Goal: Task Accomplishment & Management: Use online tool/utility

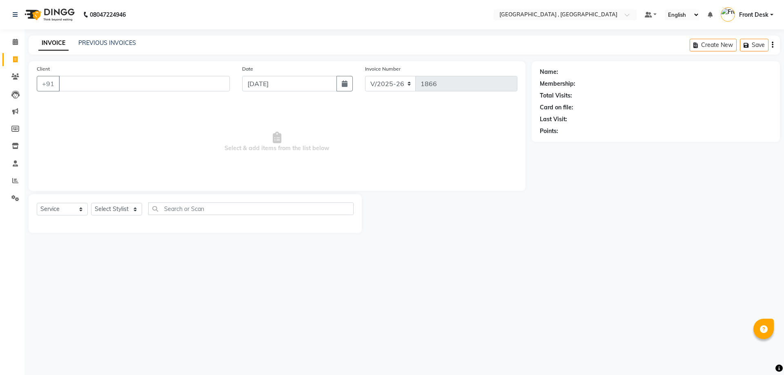
select select "5111"
select select "service"
click at [117, 42] on link "PREVIOUS INVOICES" at bounding box center [107, 42] width 58 height 7
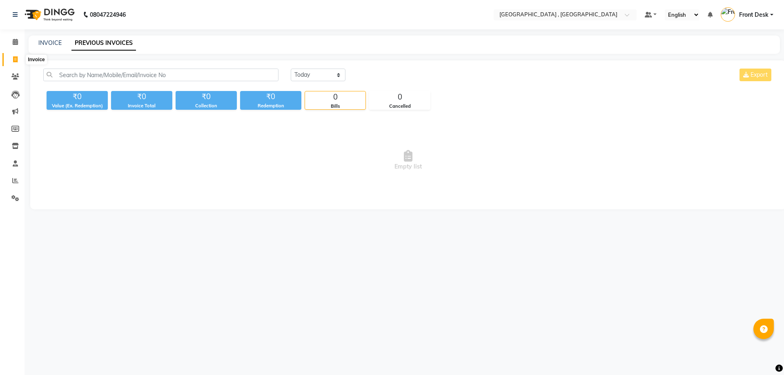
click at [16, 61] on icon at bounding box center [15, 59] width 4 height 6
select select "service"
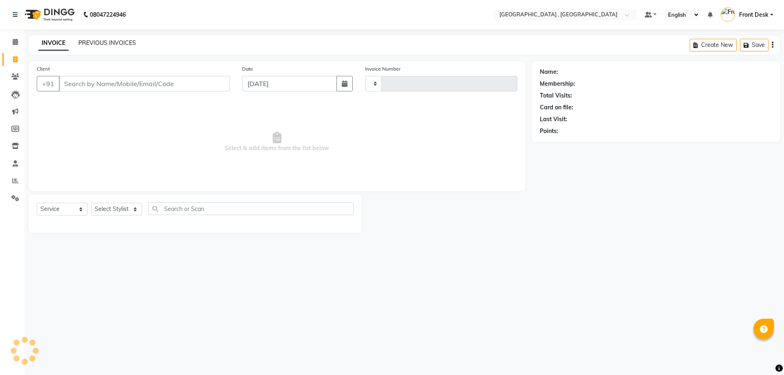
type input "1866"
select select "5111"
click at [91, 43] on link "PREVIOUS INVOICES" at bounding box center [107, 42] width 58 height 7
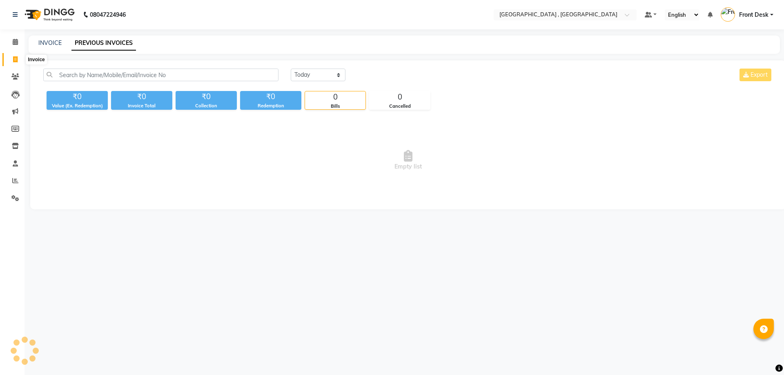
click at [15, 60] on icon at bounding box center [15, 59] width 4 height 6
select select "service"
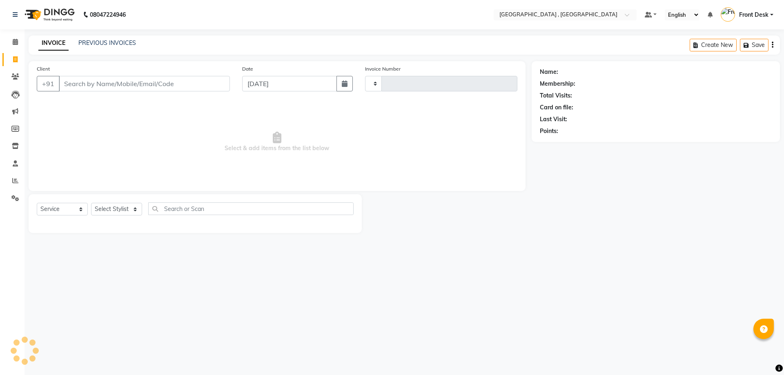
type input "1866"
select select "5111"
click at [632, 313] on div "08047224946 Select Location × Tress Lounge , Zirakpur Default Panel My Panel En…" at bounding box center [392, 187] width 784 height 375
click at [97, 44] on link "PREVIOUS INVOICES" at bounding box center [107, 42] width 58 height 7
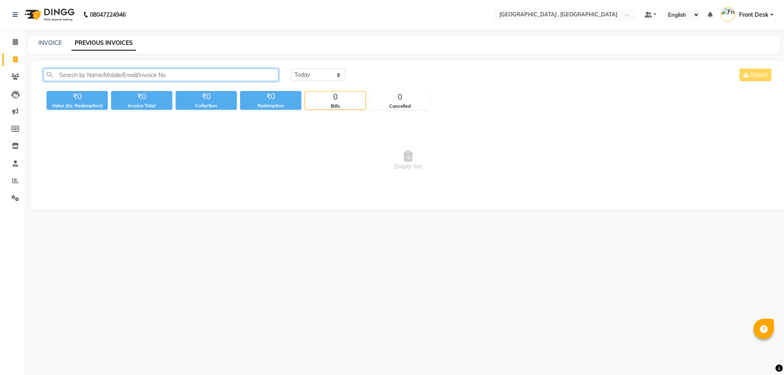
click at [82, 71] on input "text" at bounding box center [160, 75] width 235 height 13
type input "9"
